Goal: Task Accomplishment & Management: Manage account settings

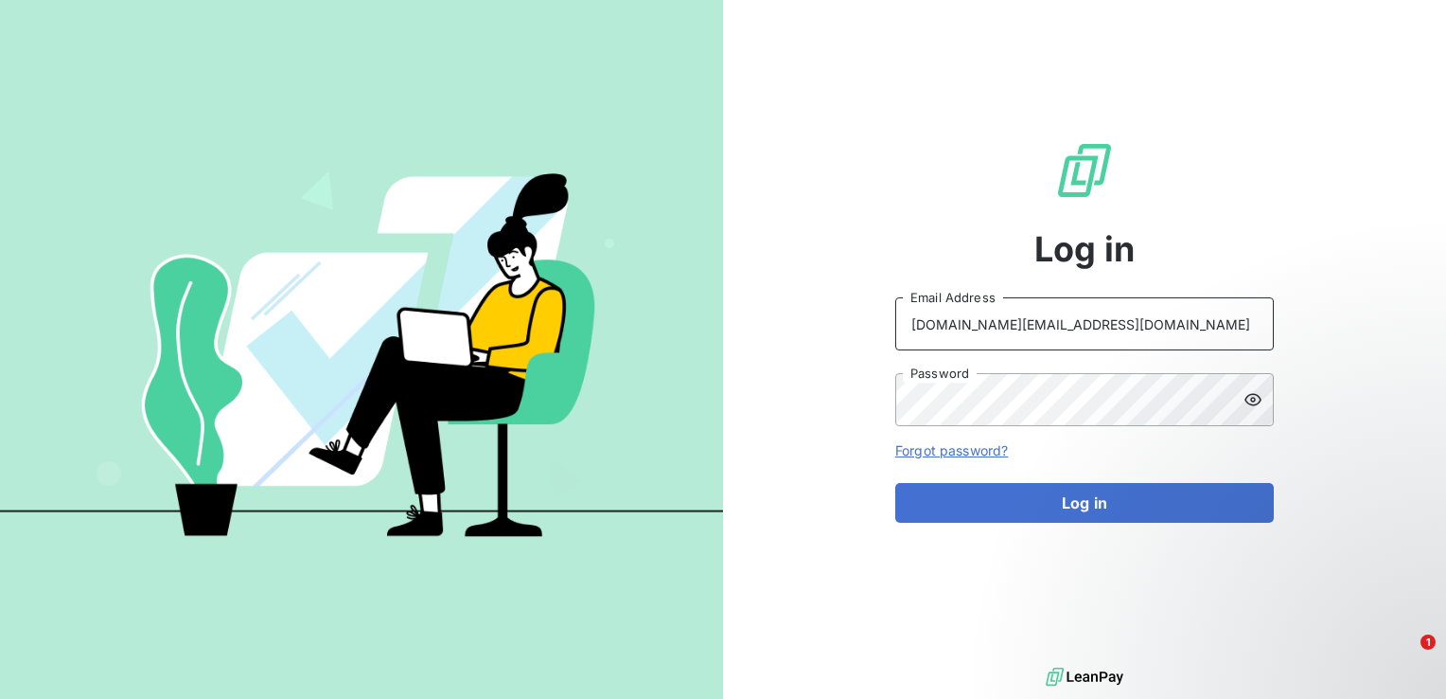
click at [1127, 318] on input "[DOMAIN_NAME][EMAIL_ADDRESS][DOMAIN_NAME]" at bounding box center [1084, 323] width 379 height 53
type input "a"
type input "s"
paste input "mailto:[EMAIL_ADDRESS][DOMAIN_NAME]"
click at [954, 319] on input "mailto:[EMAIL_ADDRESS][DOMAIN_NAME]" at bounding box center [1084, 323] width 379 height 53
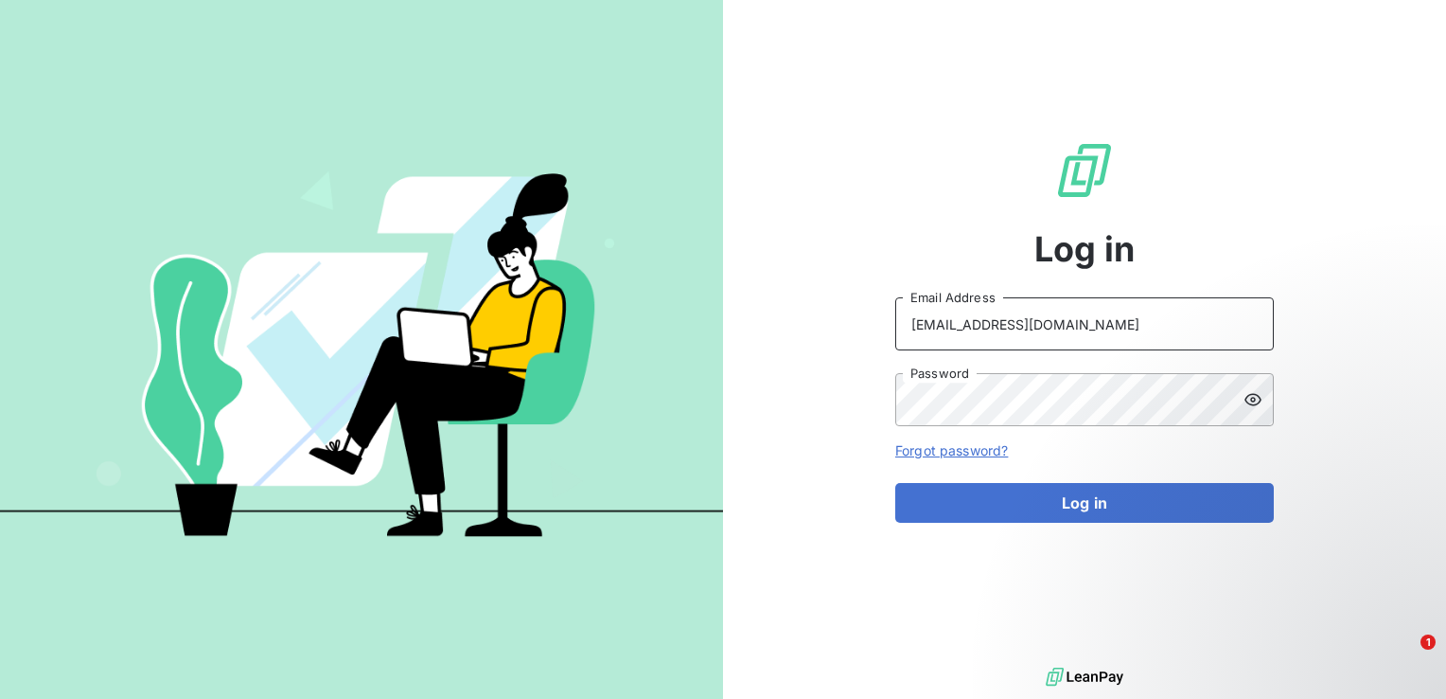
type input "[EMAIL_ADDRESS][DOMAIN_NAME]"
click at [696, 387] on div "Log in [EMAIL_ADDRESS][DOMAIN_NAME] Email Address Password Forgot password? Log…" at bounding box center [723, 349] width 1446 height 699
click at [586, 407] on img at bounding box center [361, 349] width 723 height 453
click at [895, 483] on button "Log in" at bounding box center [1084, 503] width 379 height 40
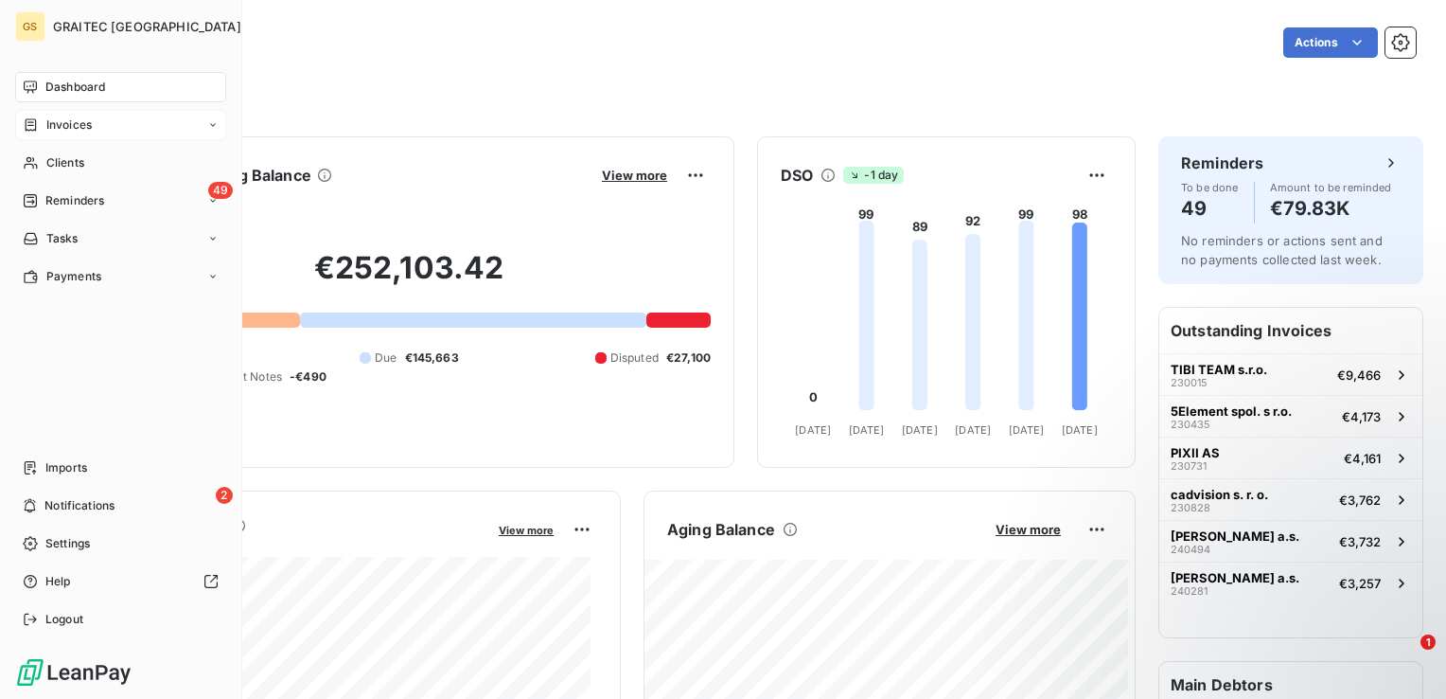
click at [80, 112] on div "Invoices" at bounding box center [120, 125] width 211 height 30
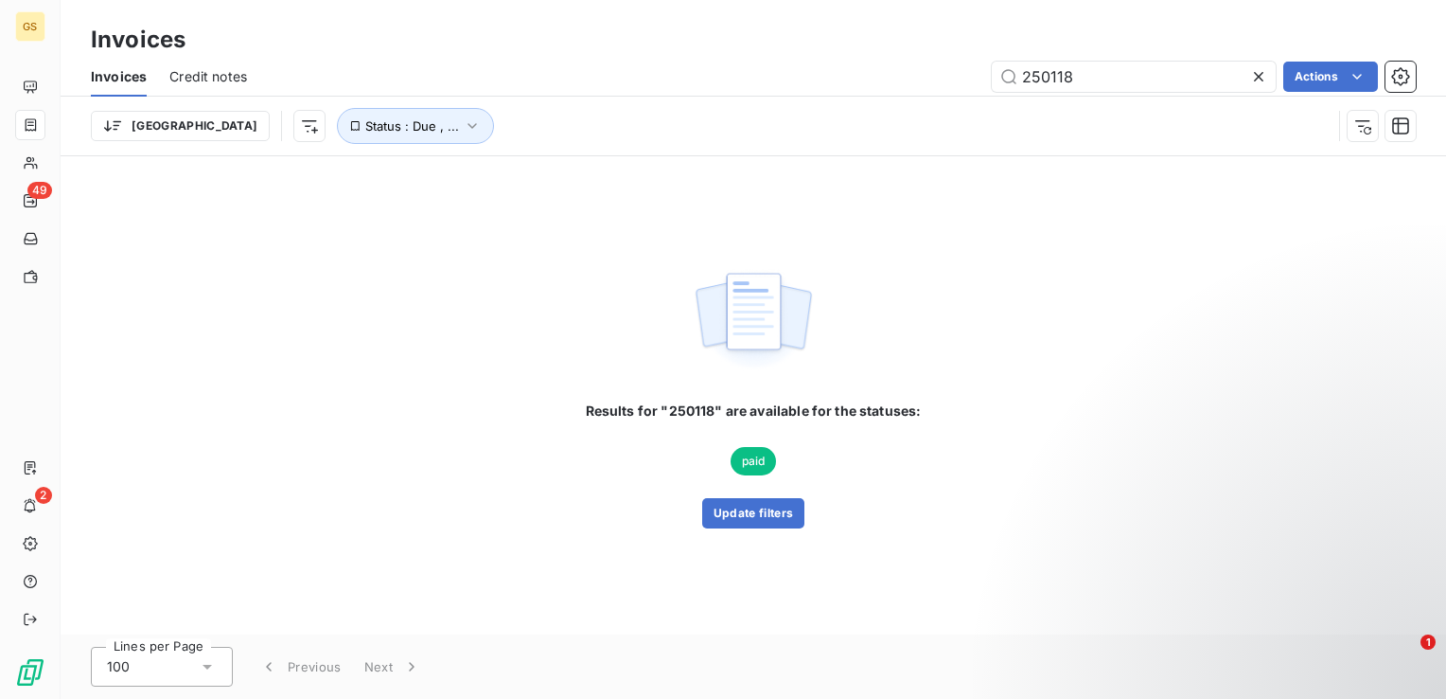
drag, startPoint x: 1093, startPoint y: 71, endPoint x: 881, endPoint y: 89, distance: 212.8
click at [881, 89] on div "250118 Actions" at bounding box center [843, 77] width 1146 height 30
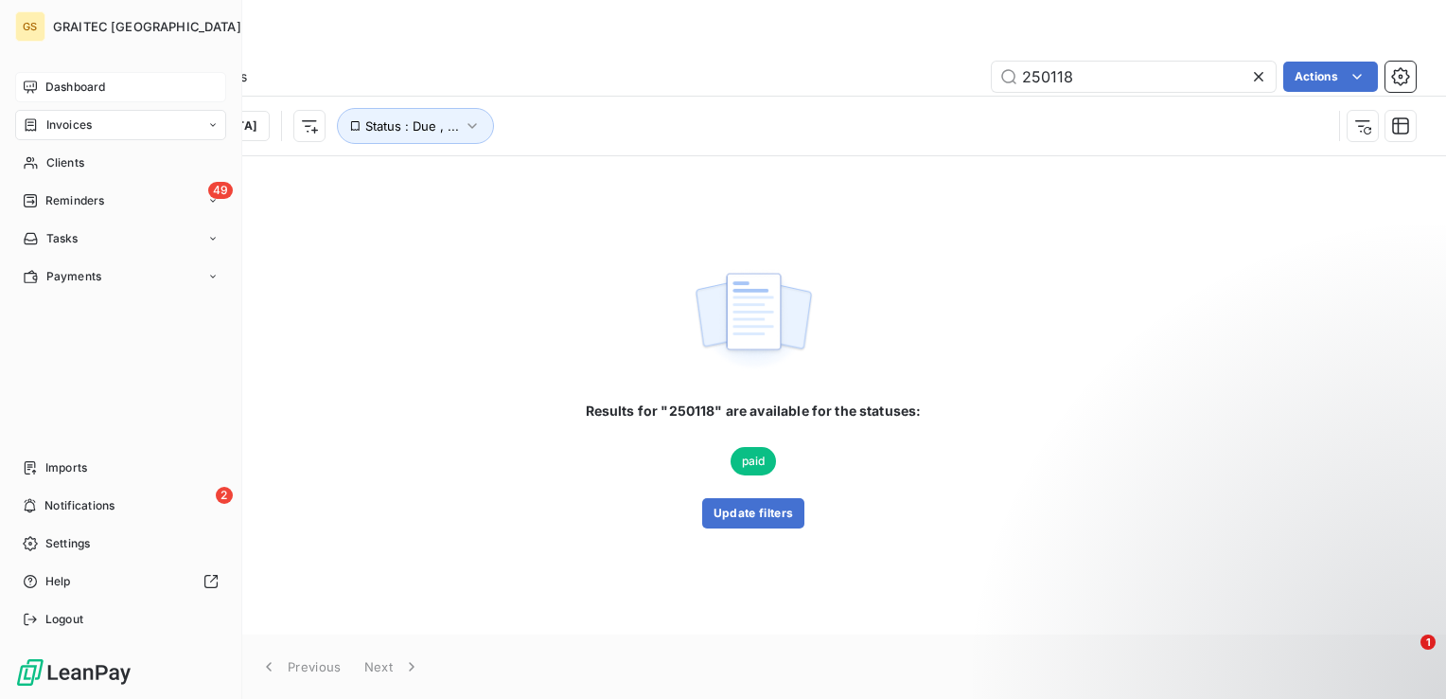
click at [27, 84] on icon at bounding box center [30, 87] width 15 height 15
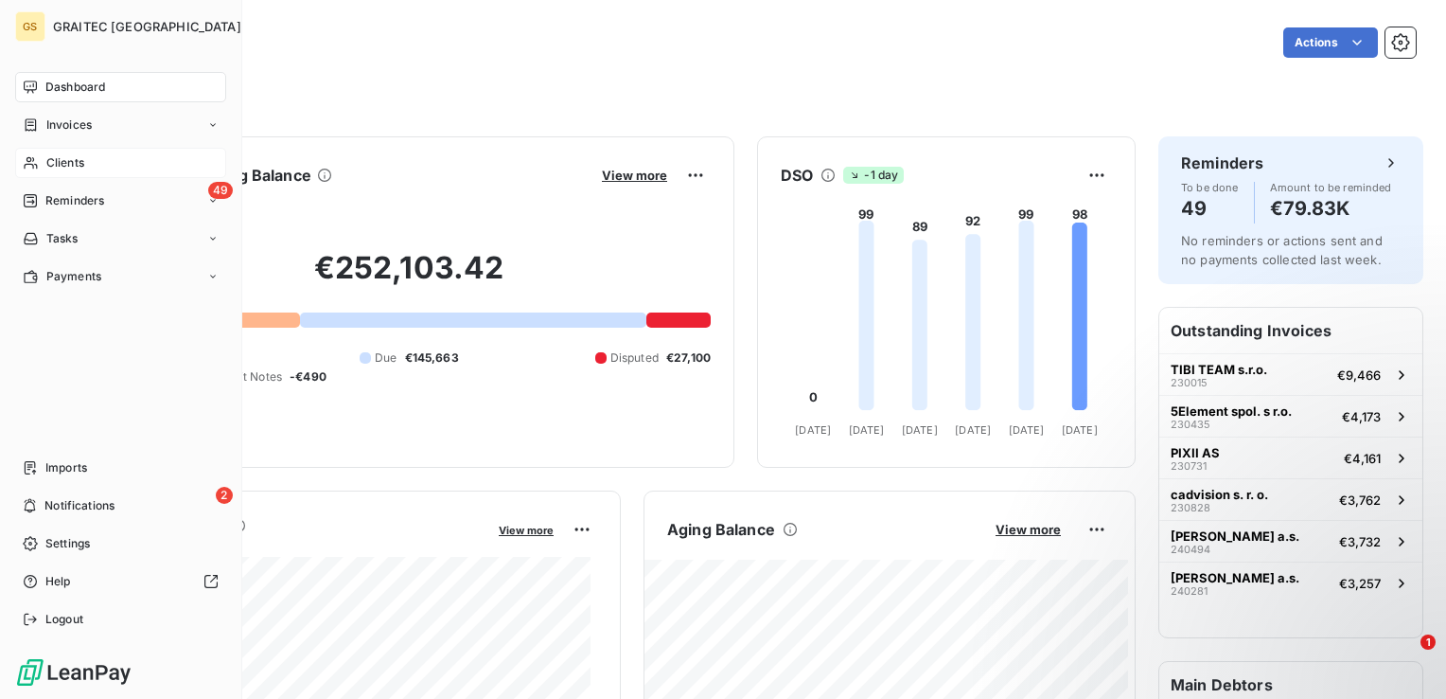
click at [46, 154] on span "Clients" at bounding box center [65, 162] width 38 height 17
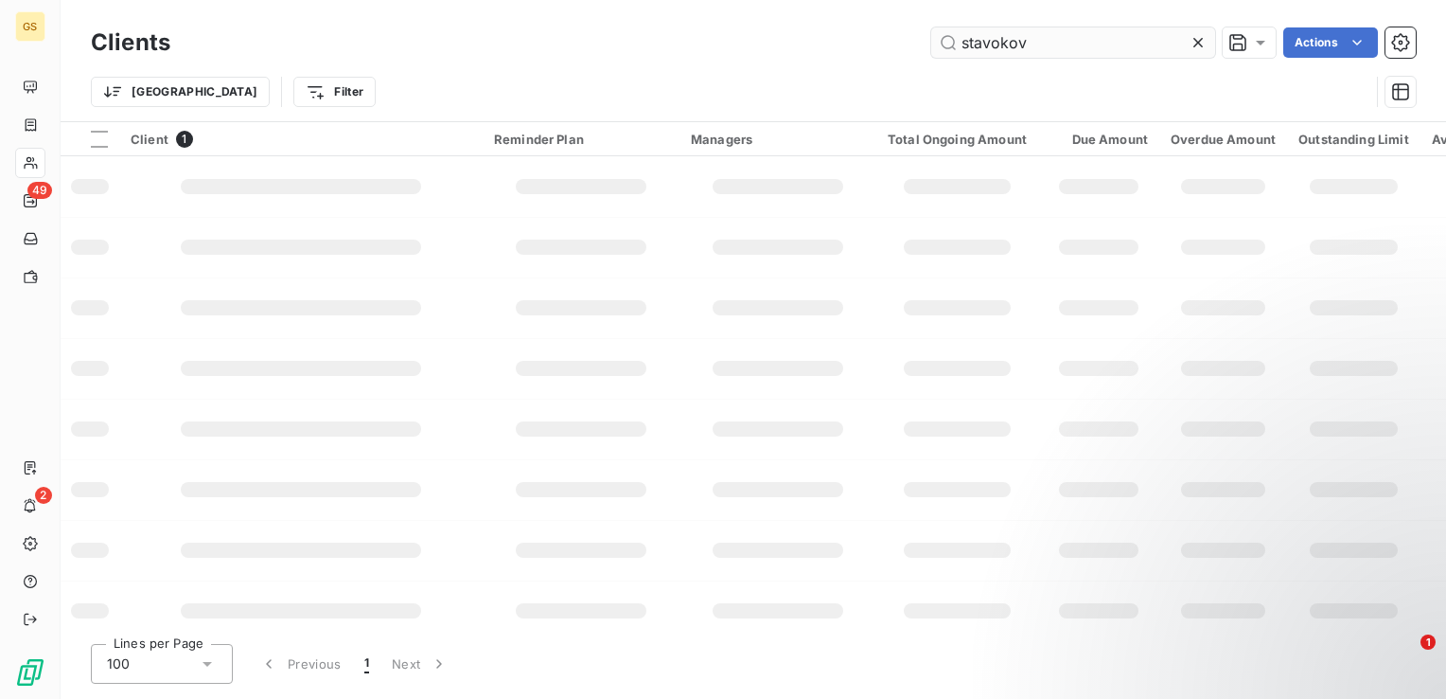
type input "stavokov"
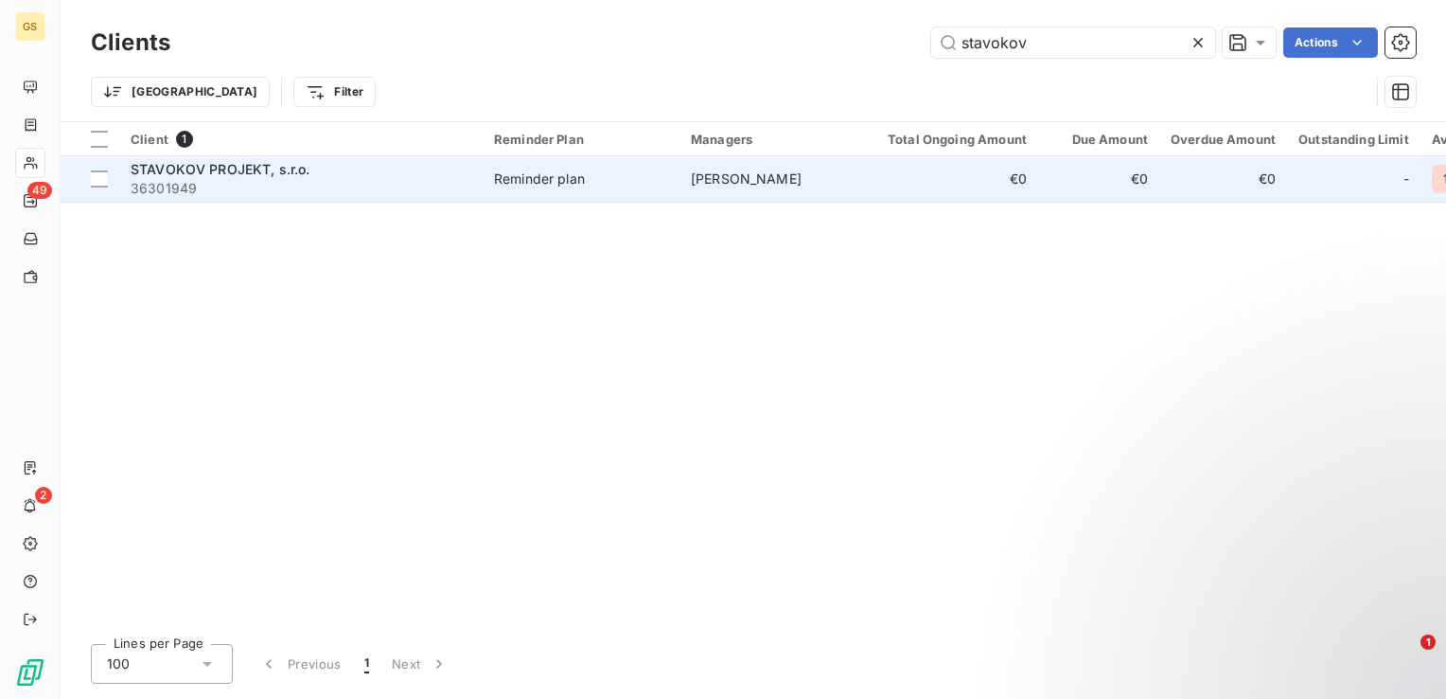
click at [564, 183] on div "Reminder plan" at bounding box center [539, 178] width 91 height 19
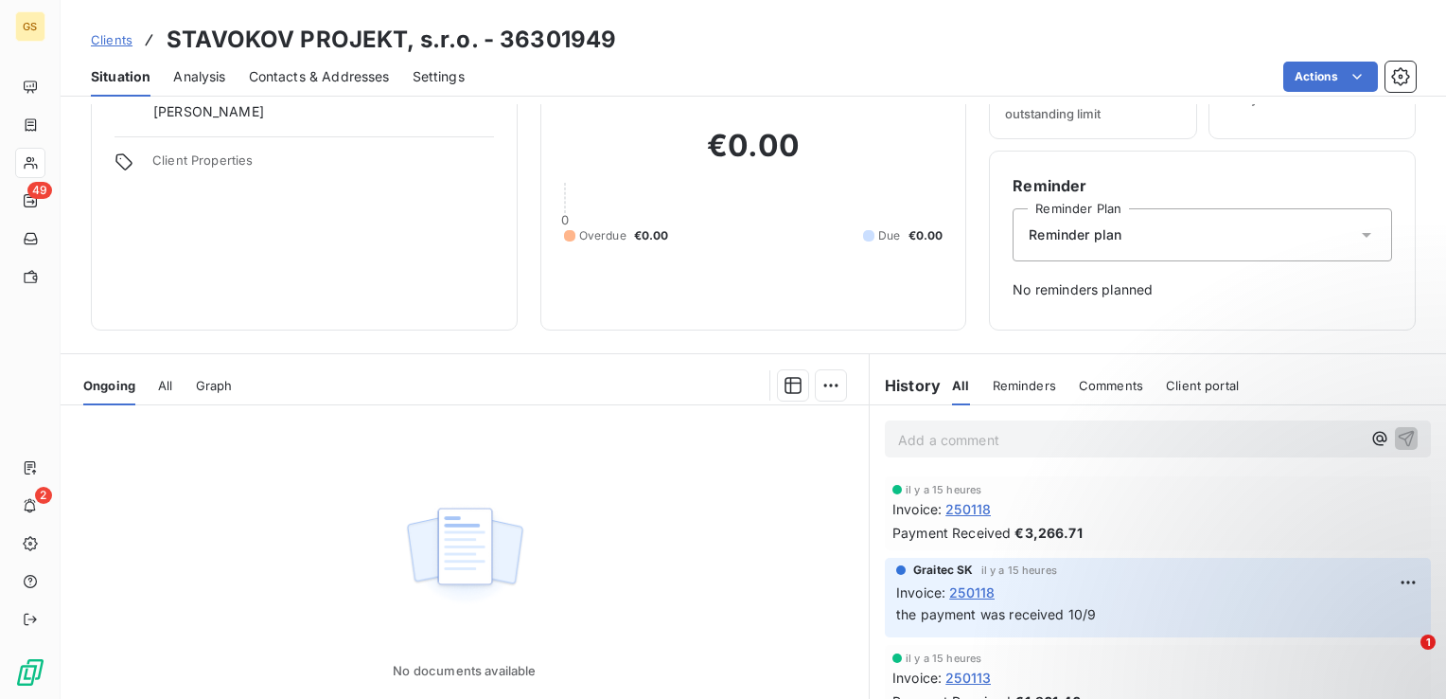
scroll to position [97, 0]
